Goal: Navigation & Orientation: Find specific page/section

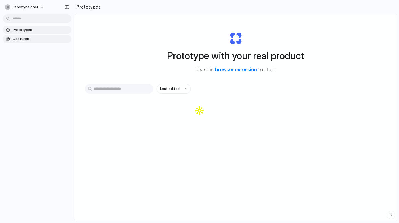
click at [24, 40] on span "Captures" at bounding box center [41, 38] width 57 height 5
